Goal: Task Accomplishment & Management: Complete application form

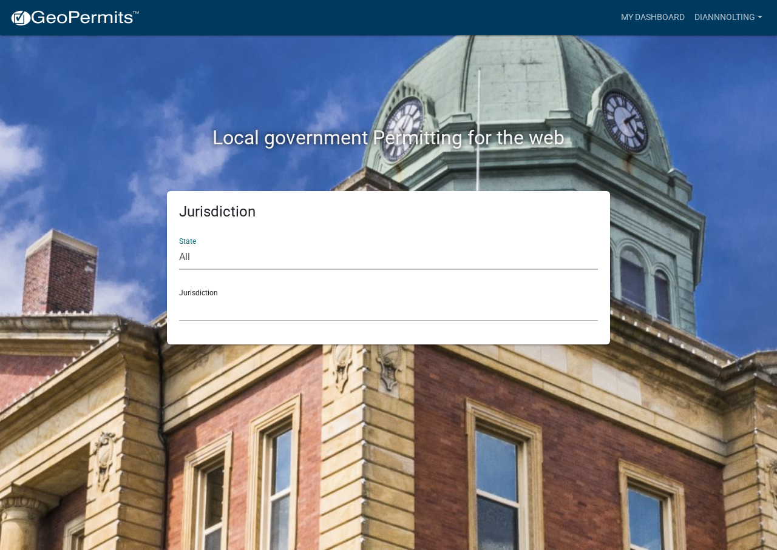
click at [254, 258] on select "All [US_STATE] [US_STATE] [US_STATE] [US_STATE] [US_STATE] [US_STATE] [US_STATE…" at bounding box center [388, 257] width 419 height 25
select select "[US_STATE]"
click at [179, 245] on select "All [US_STATE] [US_STATE] [US_STATE] [US_STATE] [US_STATE] [US_STATE] [US_STATE…" at bounding box center [388, 257] width 419 height 25
click at [237, 314] on select "[GEOGRAPHIC_DATA], [US_STATE] [GEOGRAPHIC_DATA], [US_STATE] [GEOGRAPHIC_DATA], …" at bounding box center [388, 309] width 419 height 25
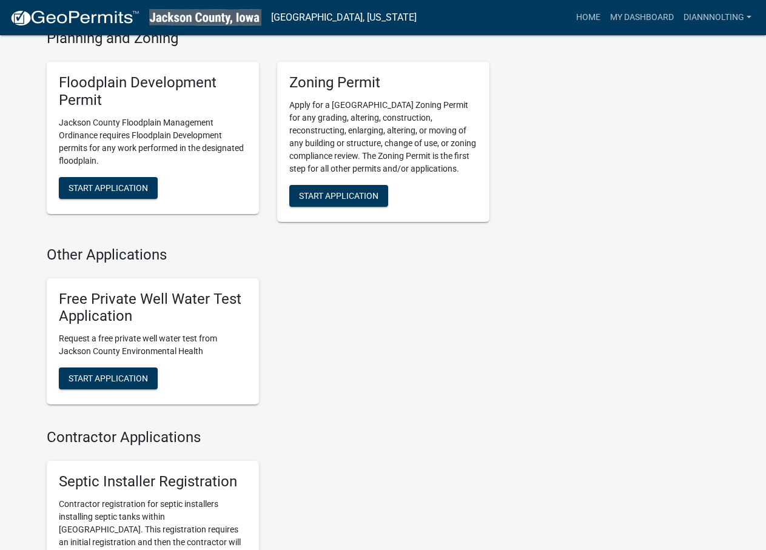
scroll to position [667, 0]
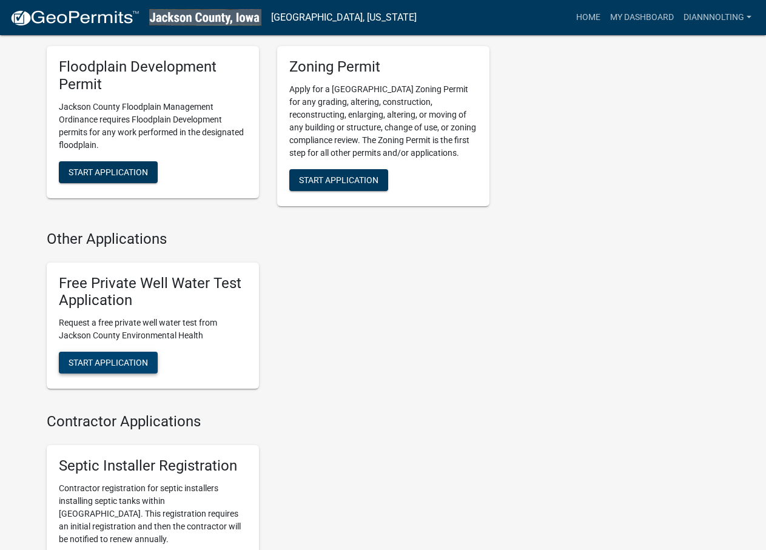
click at [149, 374] on button "Start Application" at bounding box center [108, 363] width 99 height 22
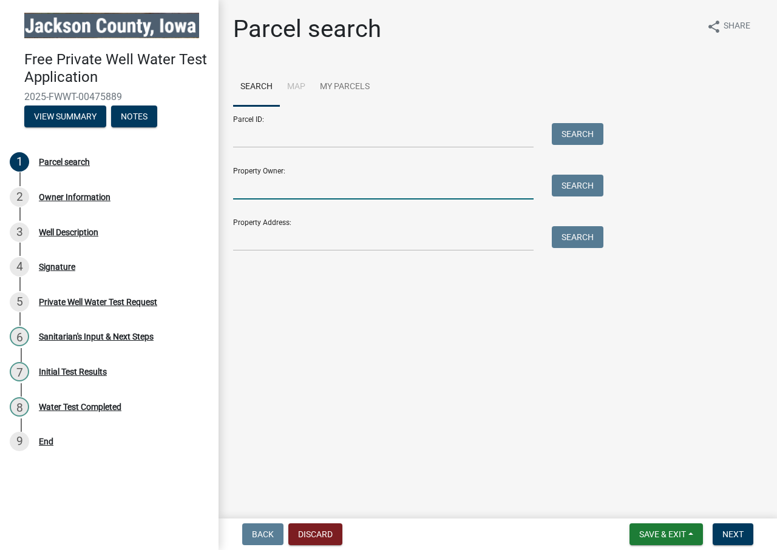
click at [492, 193] on input "Property Owner:" at bounding box center [383, 187] width 300 height 25
type input "[PERSON_NAME] family trust"
click at [570, 189] on button "Search" at bounding box center [578, 186] width 52 height 22
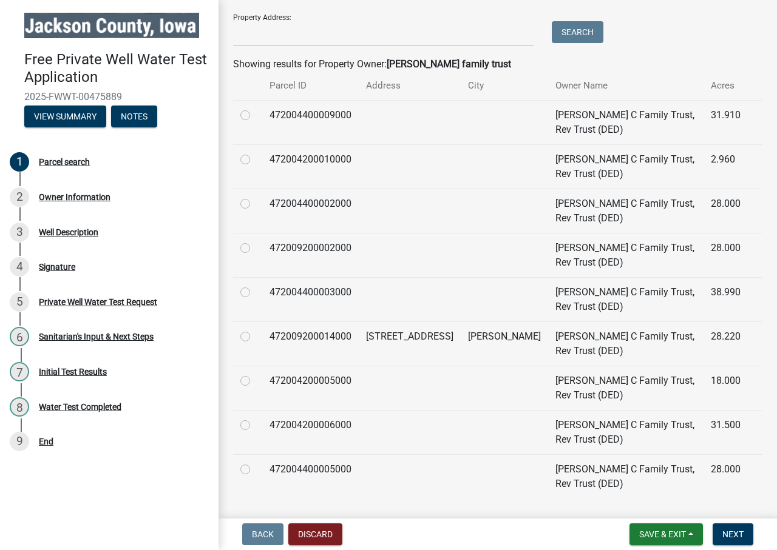
scroll to position [237, 0]
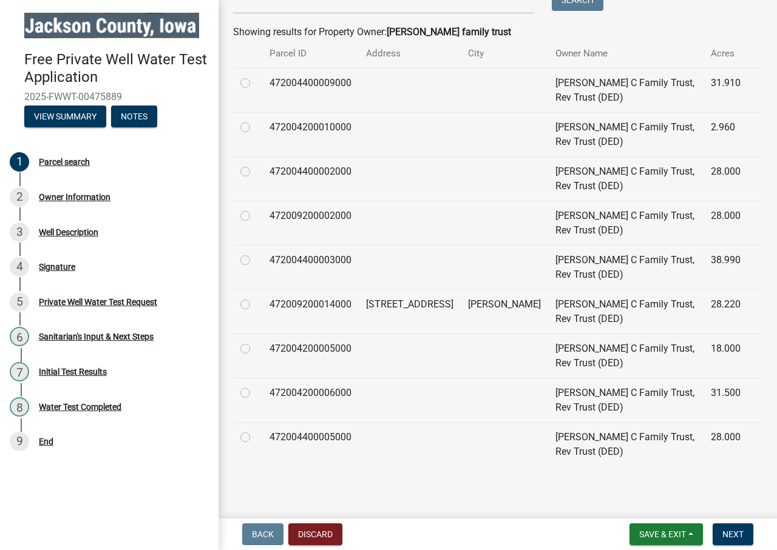
click at [479, 303] on td "[PERSON_NAME]" at bounding box center [504, 311] width 87 height 44
click at [255, 297] on label at bounding box center [255, 297] width 0 height 0
click at [255, 303] on input "radio" at bounding box center [259, 301] width 8 height 8
radio input "true"
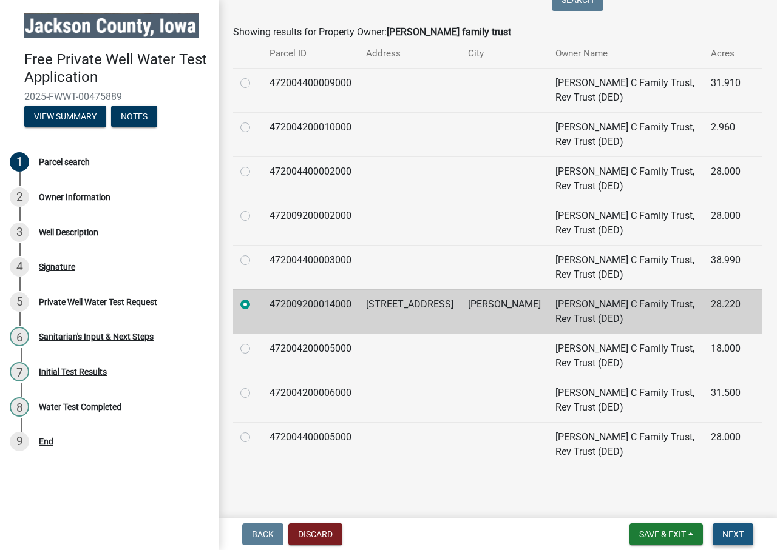
click at [730, 532] on span "Next" at bounding box center [732, 535] width 21 height 10
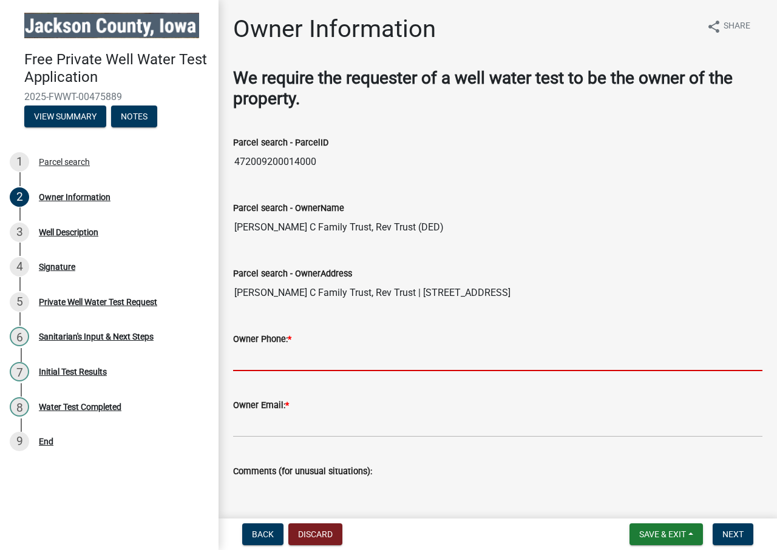
click at [284, 358] on input "Owner Phone: *" at bounding box center [497, 358] width 529 height 25
type input "[PHONE_NUMBER]"
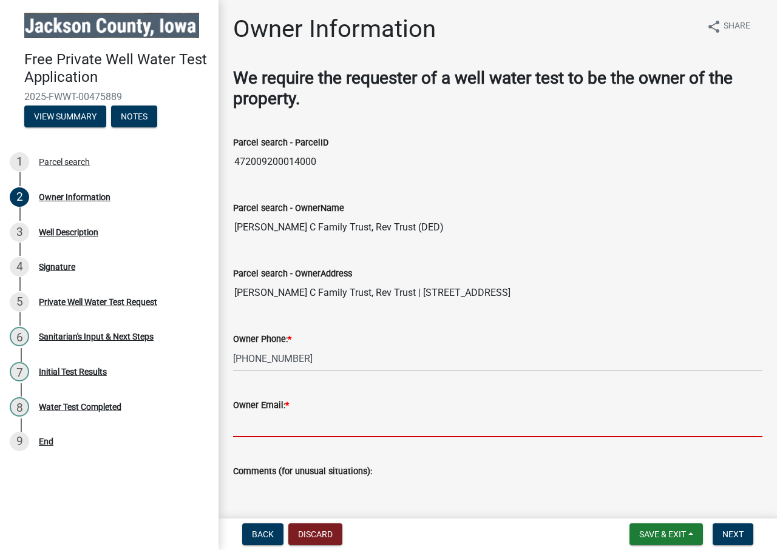
click at [420, 426] on input "Owner Email: *" at bounding box center [497, 425] width 529 height 25
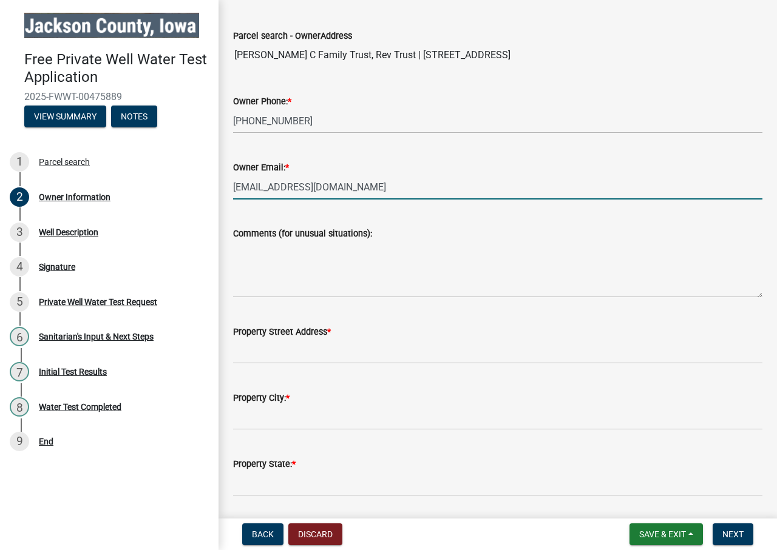
scroll to position [243, 0]
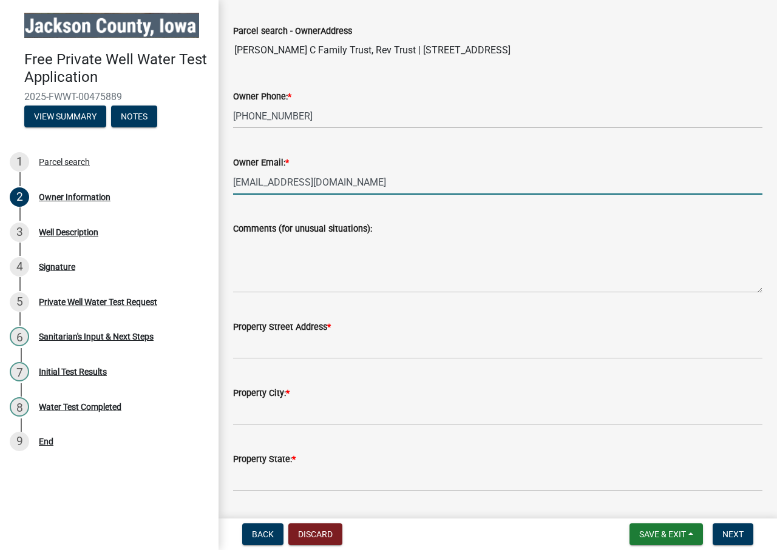
type input "[EMAIL_ADDRESS][DOMAIN_NAME]"
click at [402, 343] on input "Property Street Address *" at bounding box center [497, 346] width 529 height 25
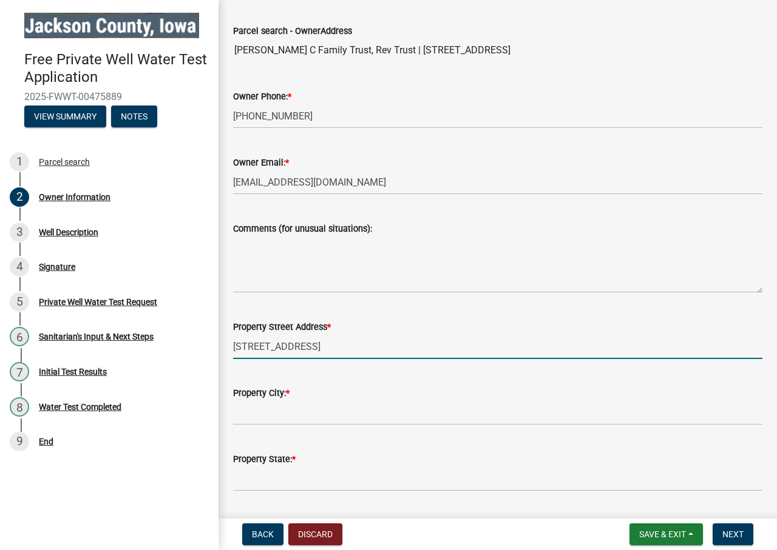
type input "[STREET_ADDRESS]"
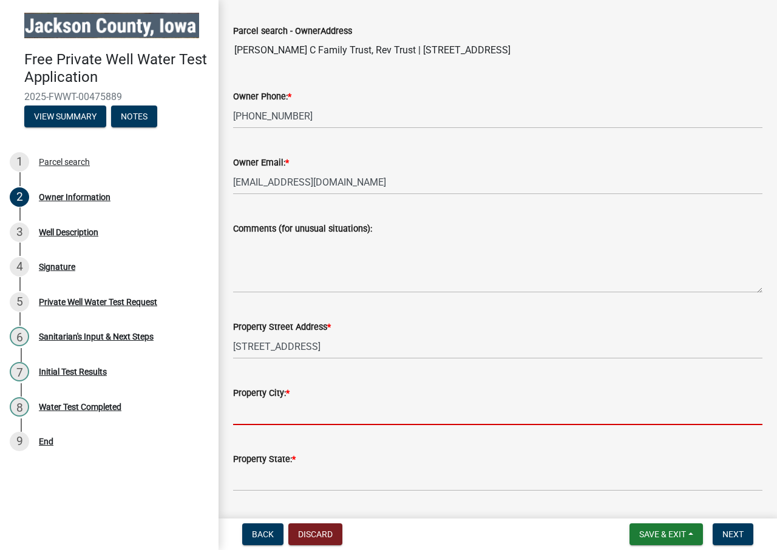
click at [352, 408] on input "Property City: *" at bounding box center [497, 412] width 529 height 25
type input "[PERSON_NAME]"
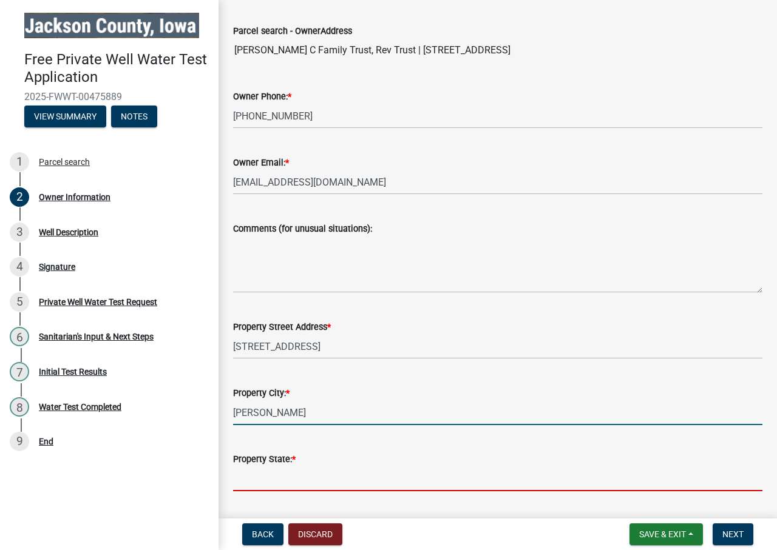
click at [352, 469] on input "Property State: *" at bounding box center [497, 479] width 529 height 25
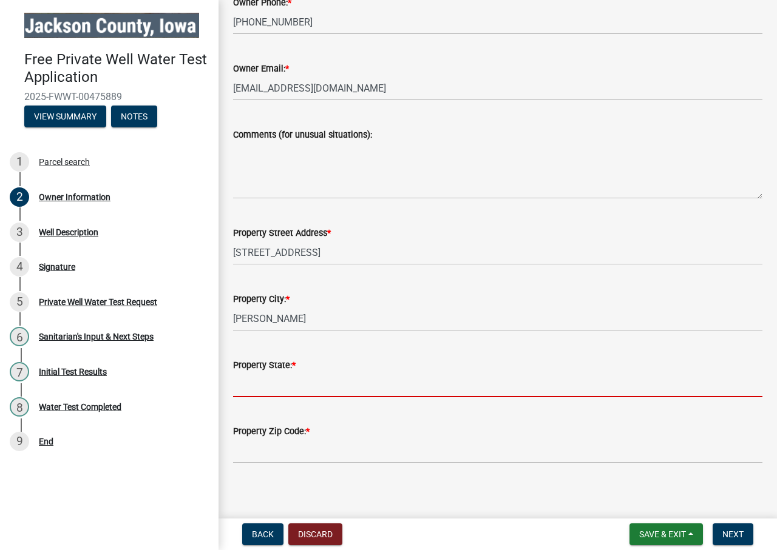
scroll to position [343, 0]
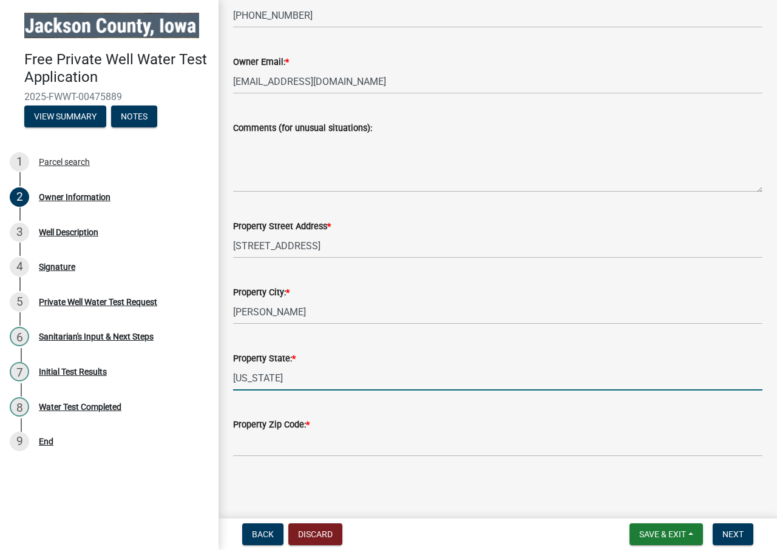
type input "[US_STATE]"
click at [341, 462] on wm-data-entity-input "Property Zip Code: *" at bounding box center [497, 433] width 529 height 66
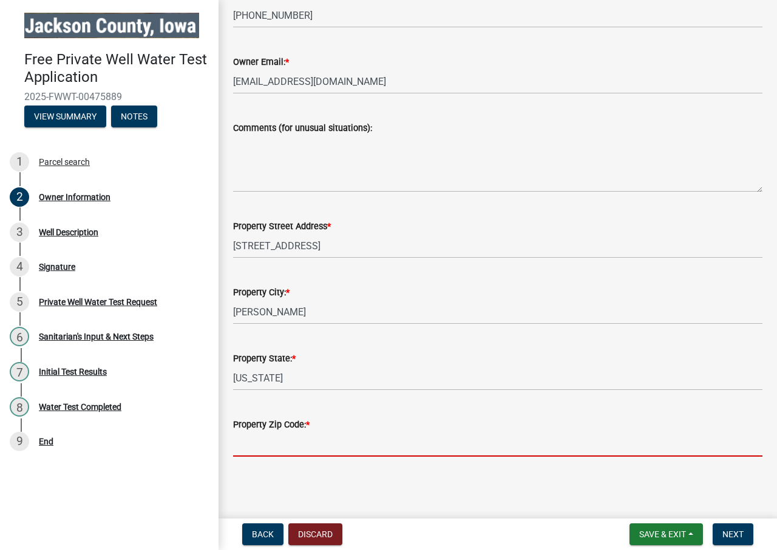
click at [271, 447] on input "Property Zip Code: *" at bounding box center [497, 444] width 529 height 25
type input "52069"
click at [732, 535] on span "Next" at bounding box center [732, 535] width 21 height 10
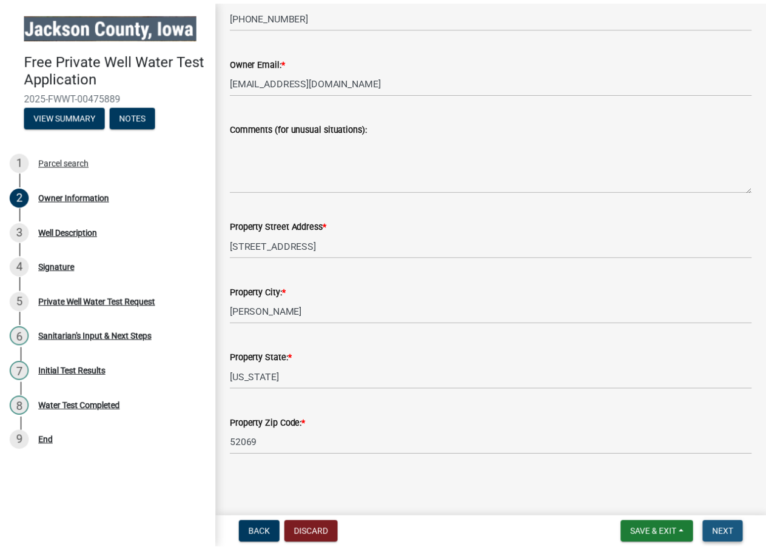
scroll to position [0, 0]
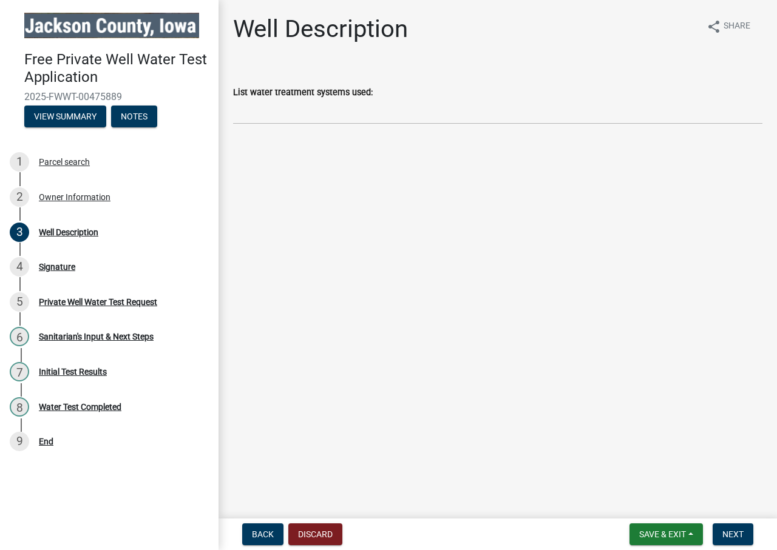
click at [347, 97] on label "List water treatment systems used:" at bounding box center [303, 93] width 140 height 8
click at [347, 100] on input "List water treatment systems used:" at bounding box center [497, 112] width 529 height 25
click at [346, 107] on input "List water treatment systems used:" at bounding box center [497, 112] width 529 height 25
click at [677, 533] on span "Save & Exit" at bounding box center [662, 535] width 47 height 10
click at [641, 510] on button "Save & Exit" at bounding box center [654, 502] width 97 height 29
